Goal: Task Accomplishment & Management: Manage account settings

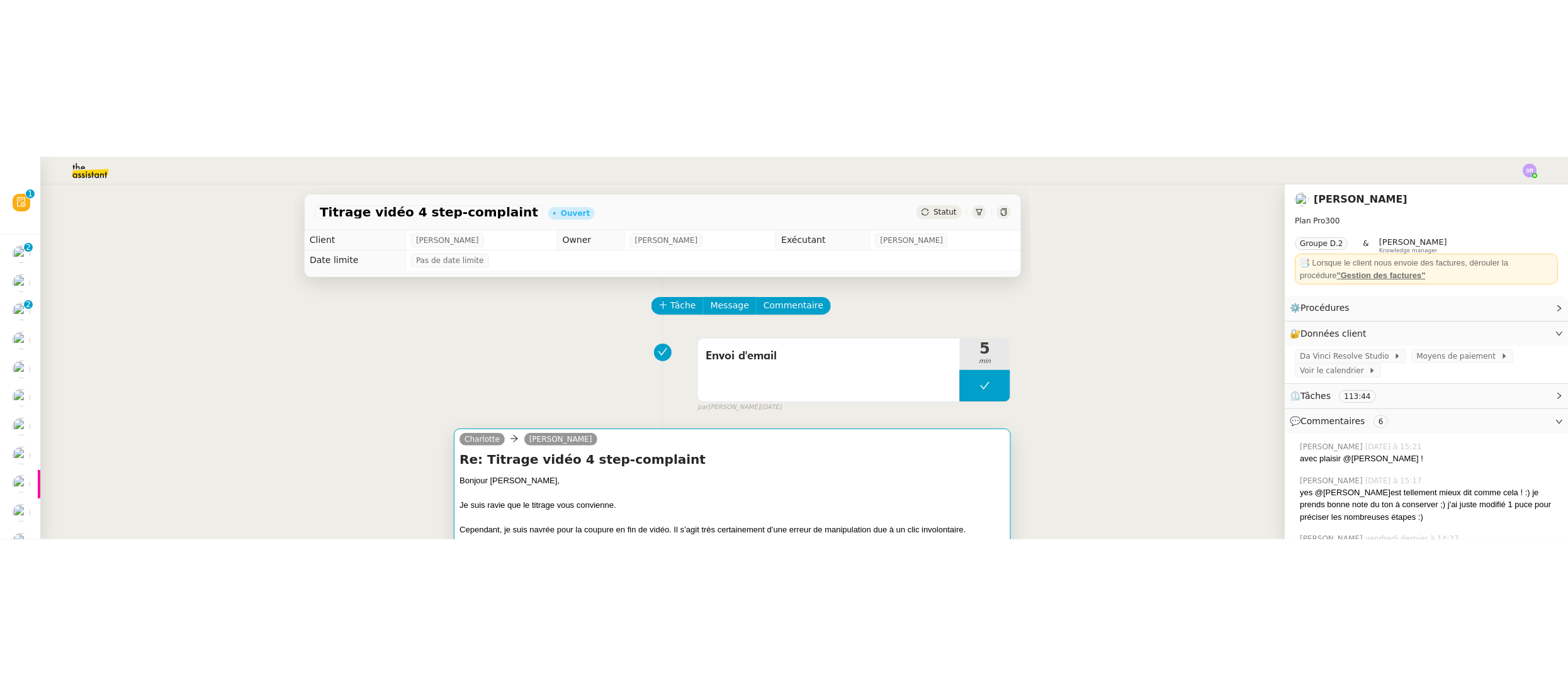
scroll to position [135, 0]
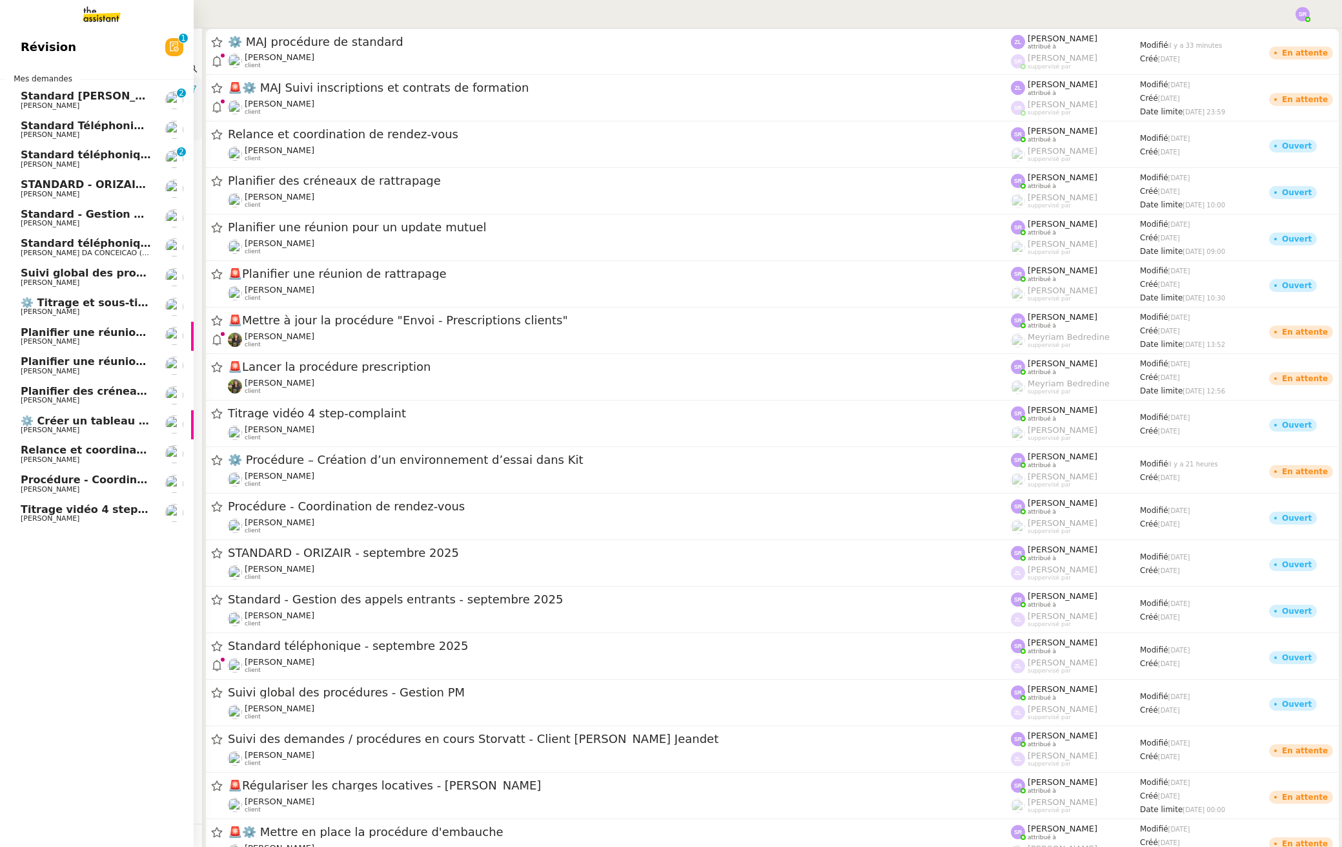
click at [127, 298] on span "⚙️ Titrage et sous-titrage multilingue des vidéos" at bounding box center [163, 302] width 284 height 12
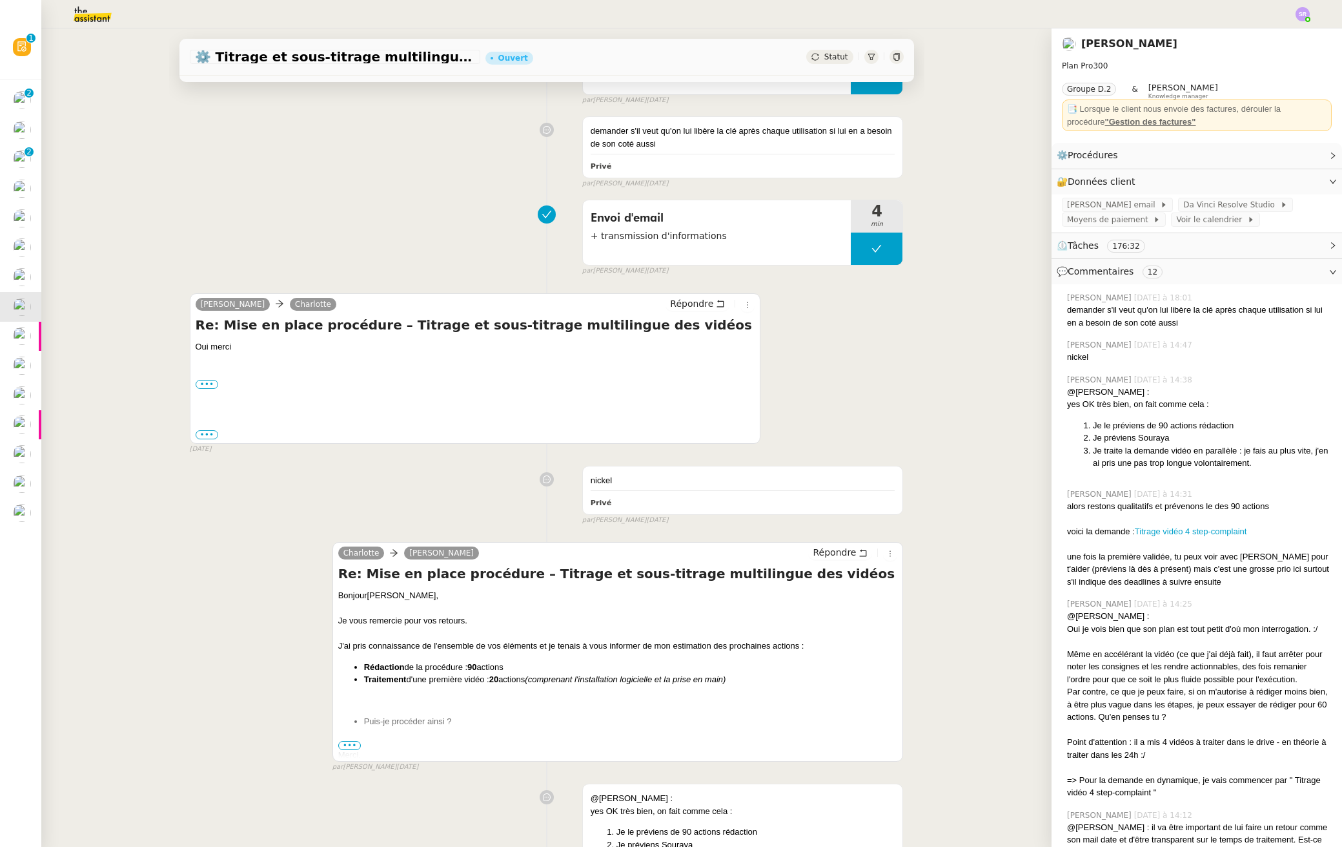
scroll to position [149, 0]
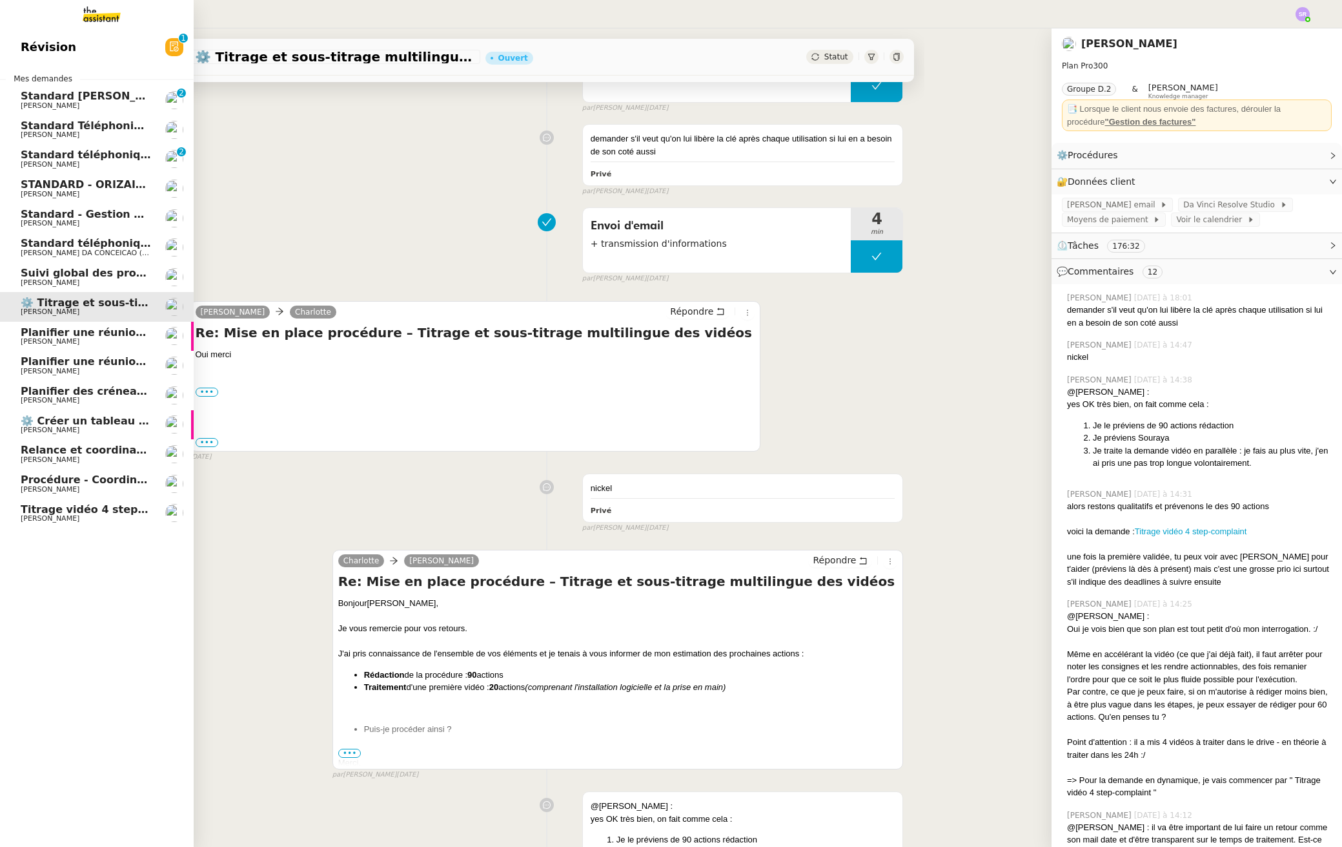
click at [41, 510] on span "Titrage vidéo 4 step-complaint" at bounding box center [111, 509] width 180 height 12
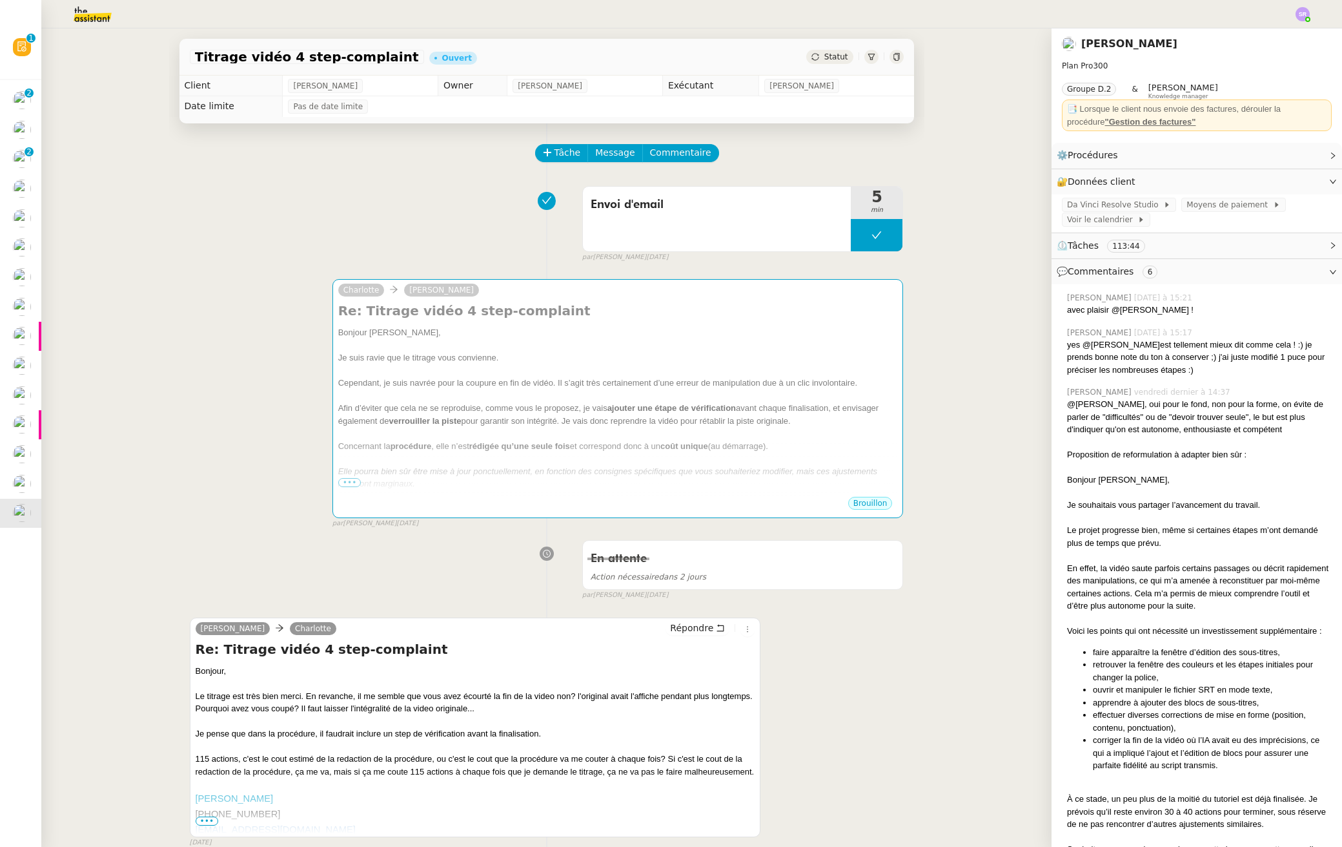
click at [287, 226] on div "Envoi d'email 5 min false par Stéphanie R. il y a 2 jours" at bounding box center [547, 221] width 714 height 83
click at [1306, 16] on div at bounding box center [1303, 14] width 14 height 14
click at [1268, 42] on span "Suivi" at bounding box center [1249, 37] width 37 height 12
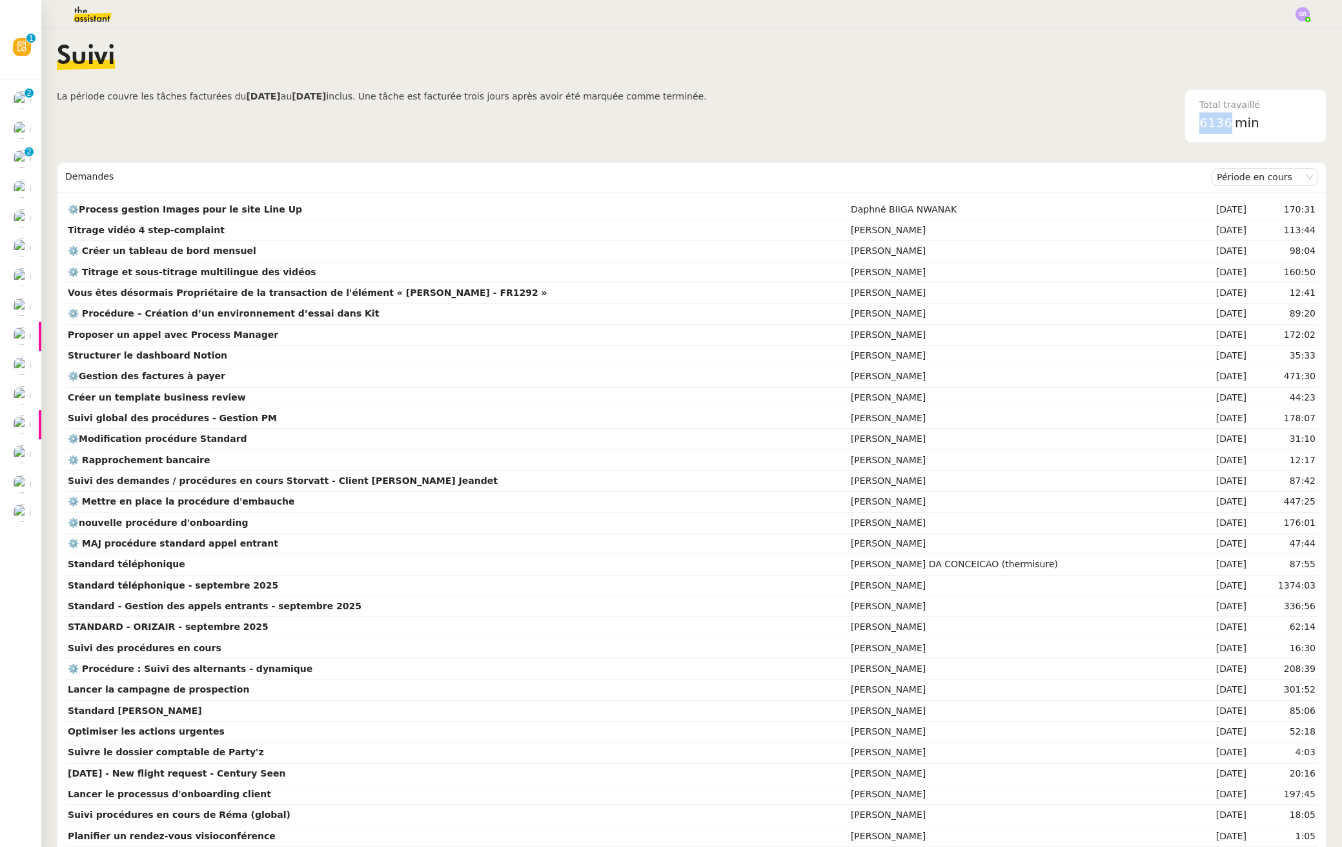
drag, startPoint x: 1211, startPoint y: 125, endPoint x: 1182, endPoint y: 125, distance: 29.1
click at [1200, 125] on span "6136" at bounding box center [1216, 122] width 33 height 15
copy span "6136"
